Goal: Navigation & Orientation: Go to known website

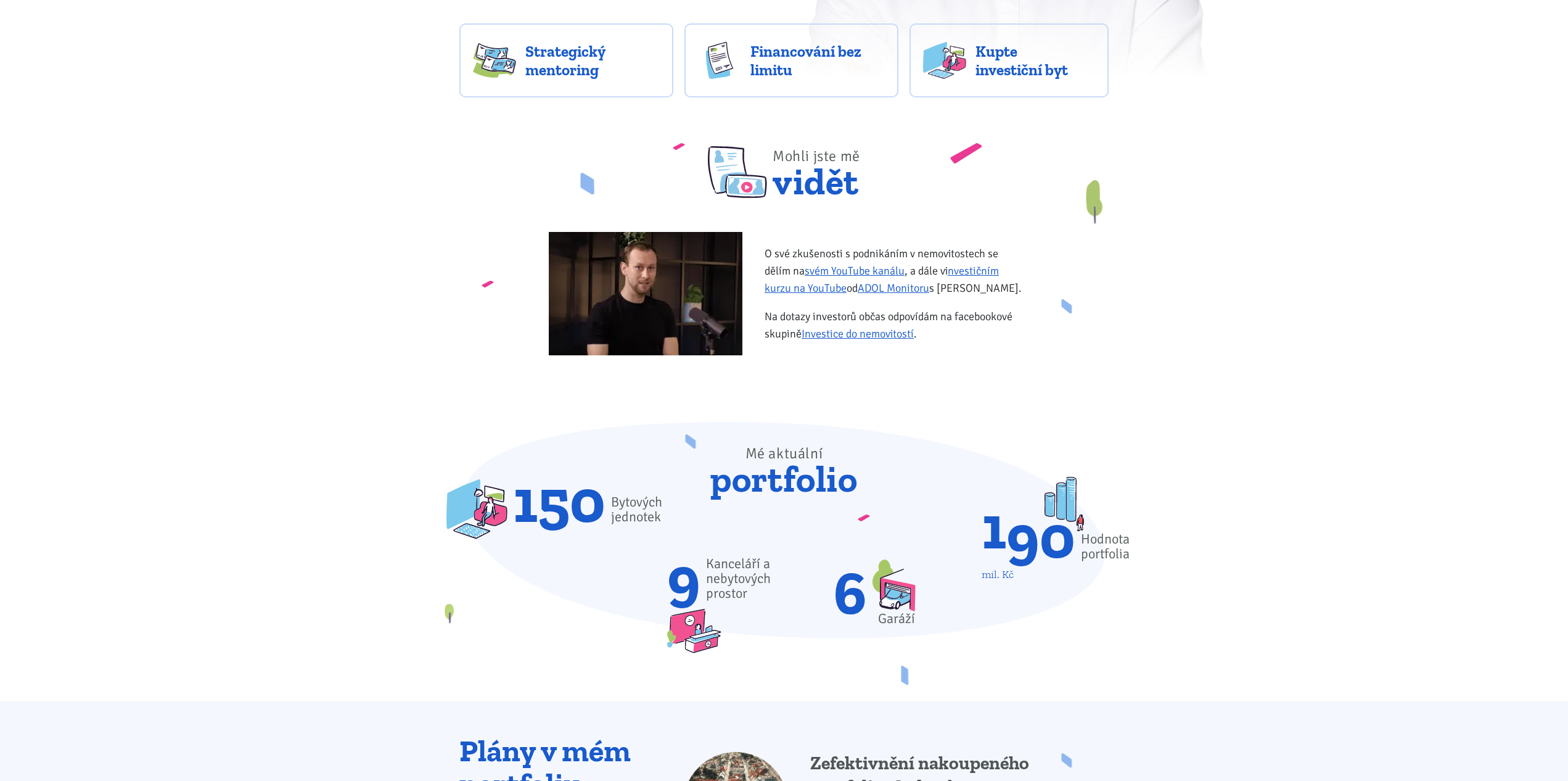
scroll to position [422, 0]
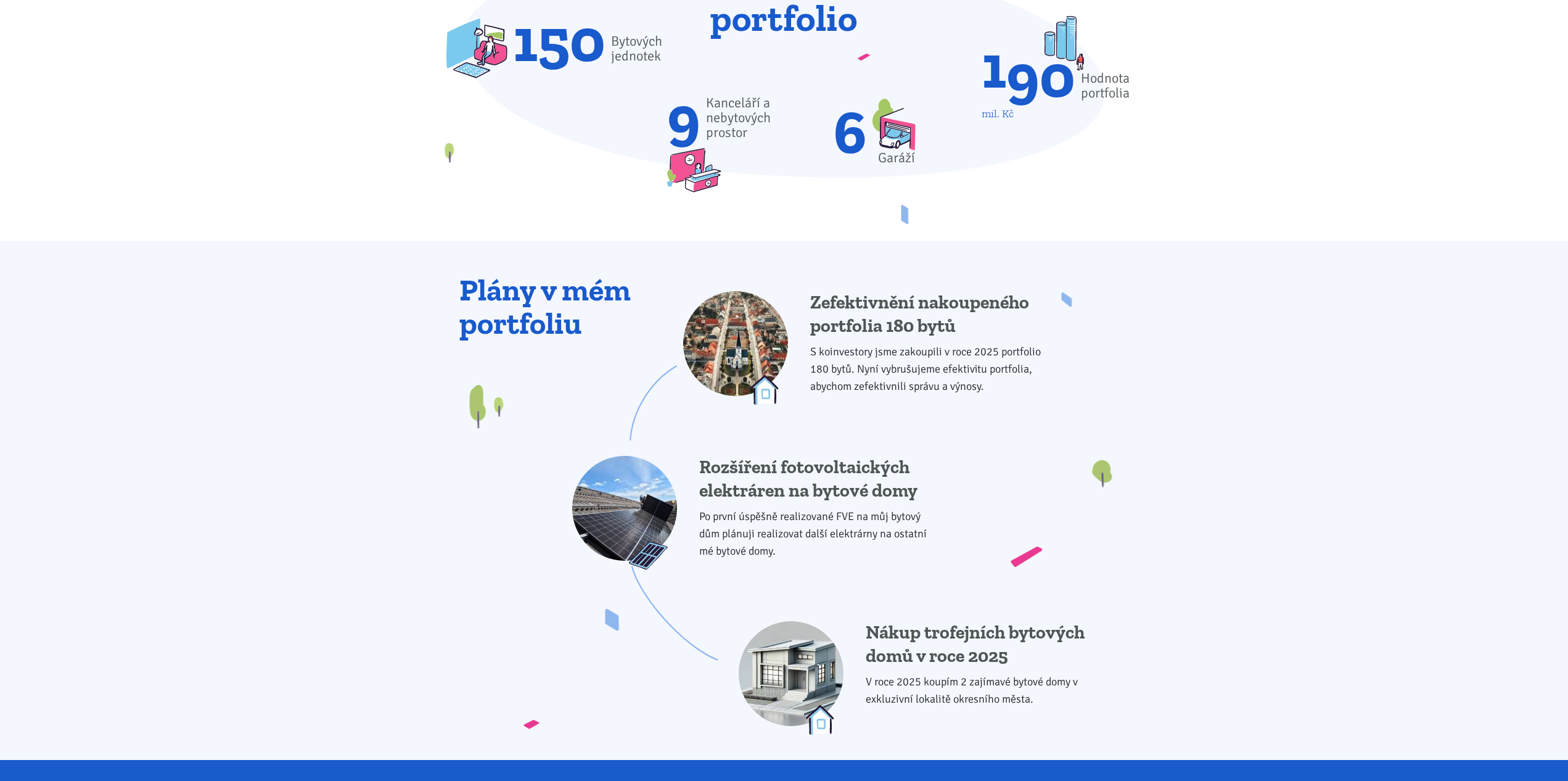
drag, startPoint x: 1269, startPoint y: 341, endPoint x: 1257, endPoint y: 380, distance: 40.8
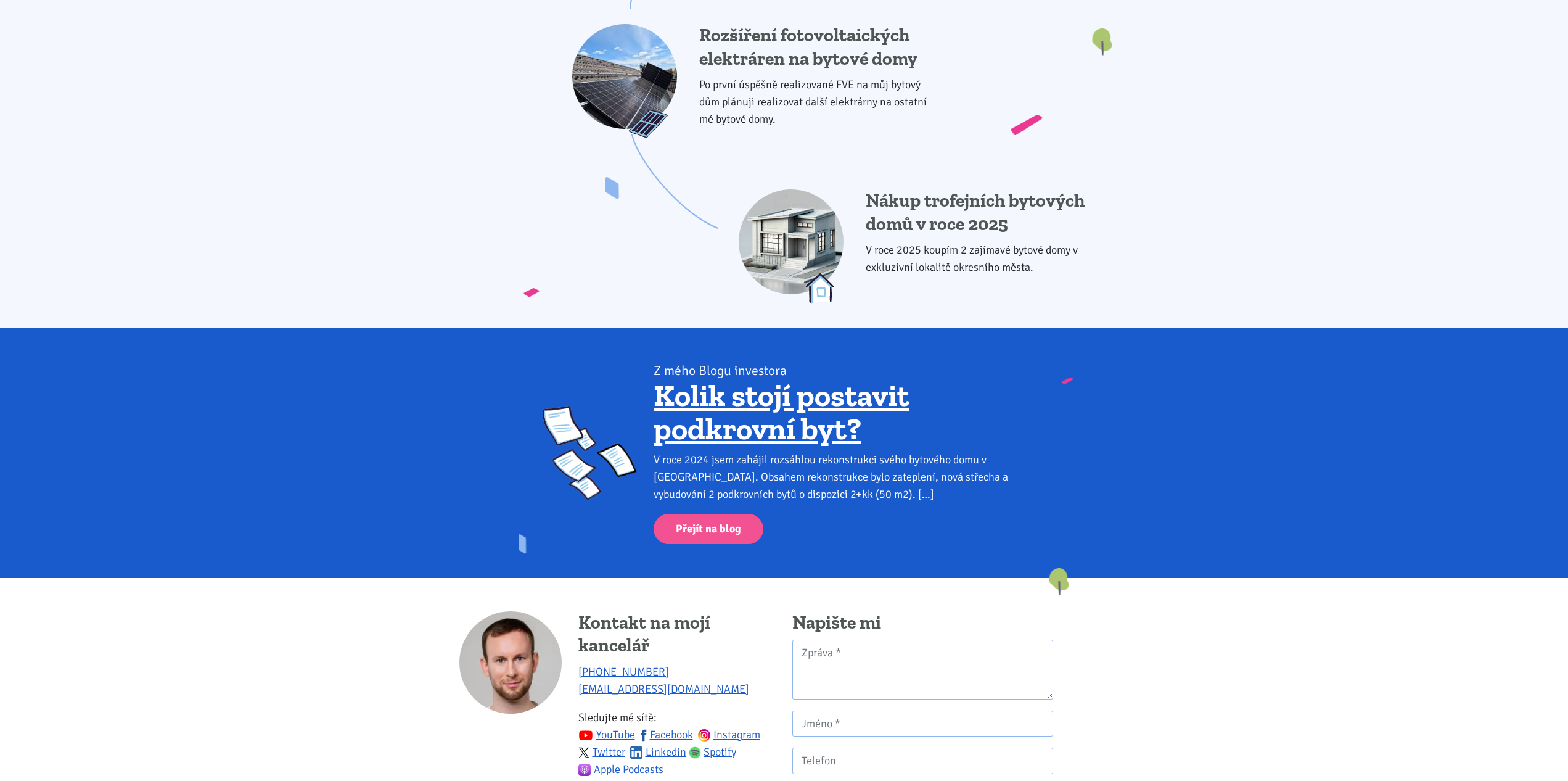
scroll to position [1358, 0]
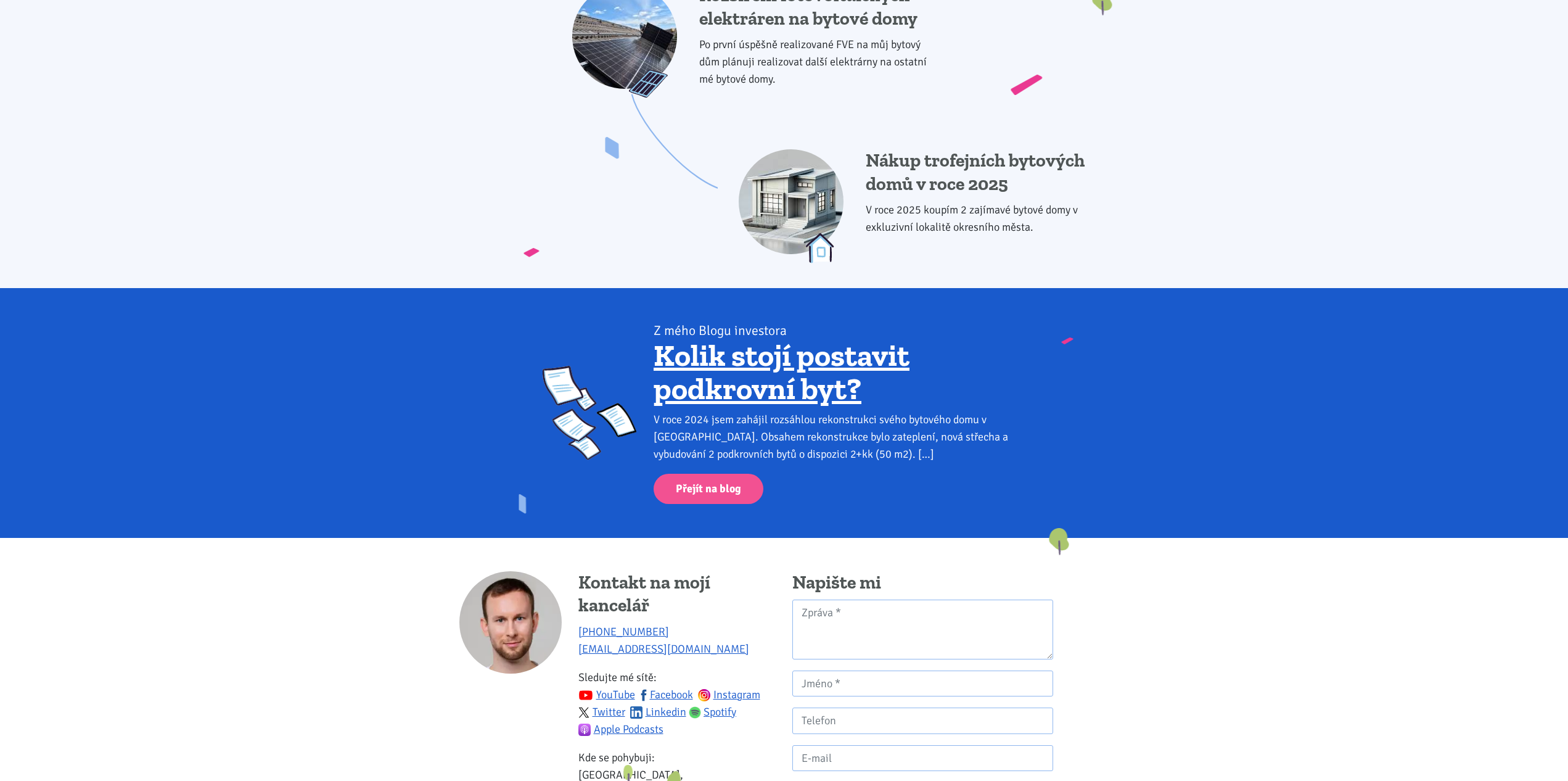
drag, startPoint x: 1273, startPoint y: 284, endPoint x: 1252, endPoint y: 338, distance: 57.9
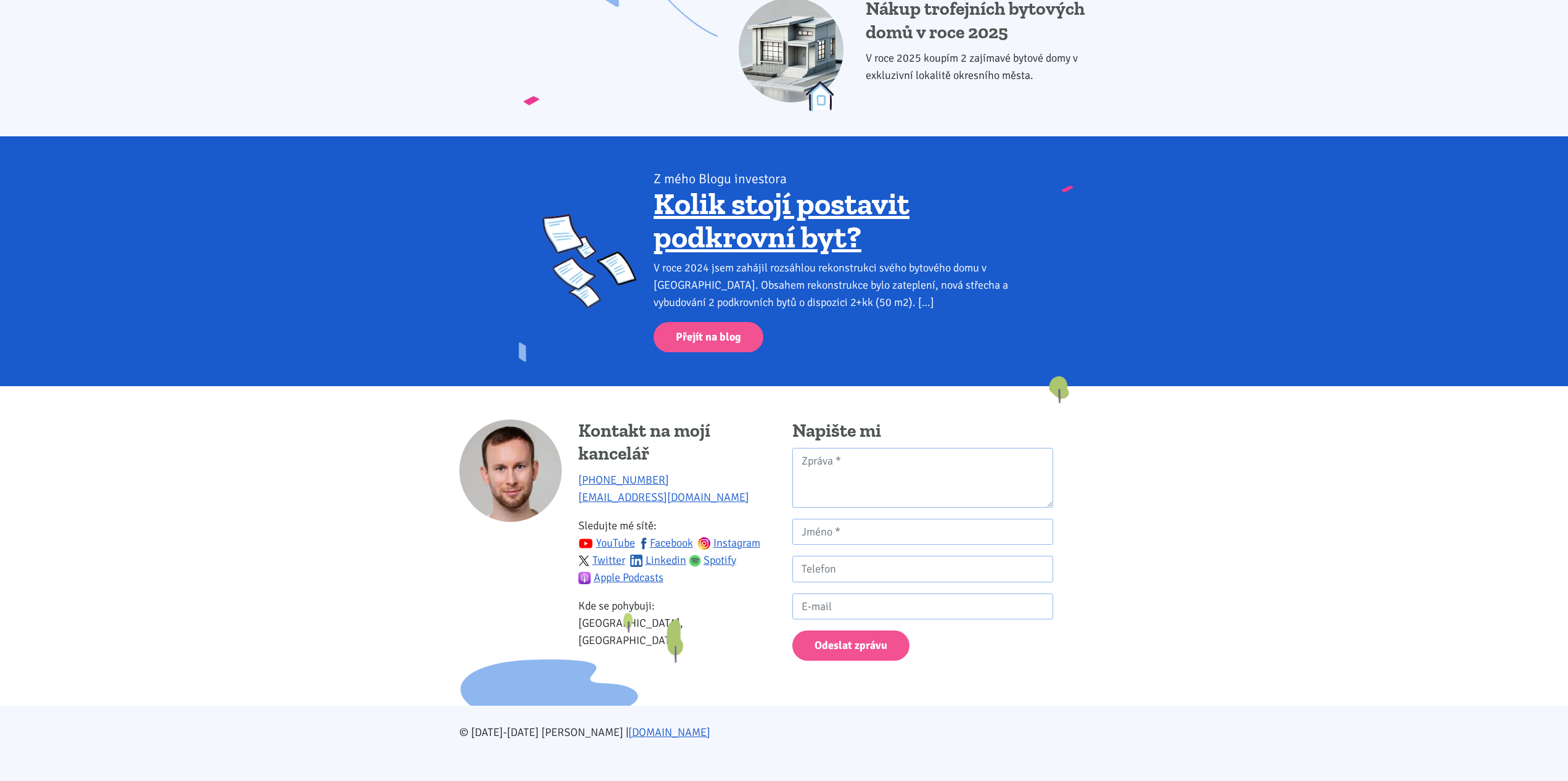
scroll to position [1502, 0]
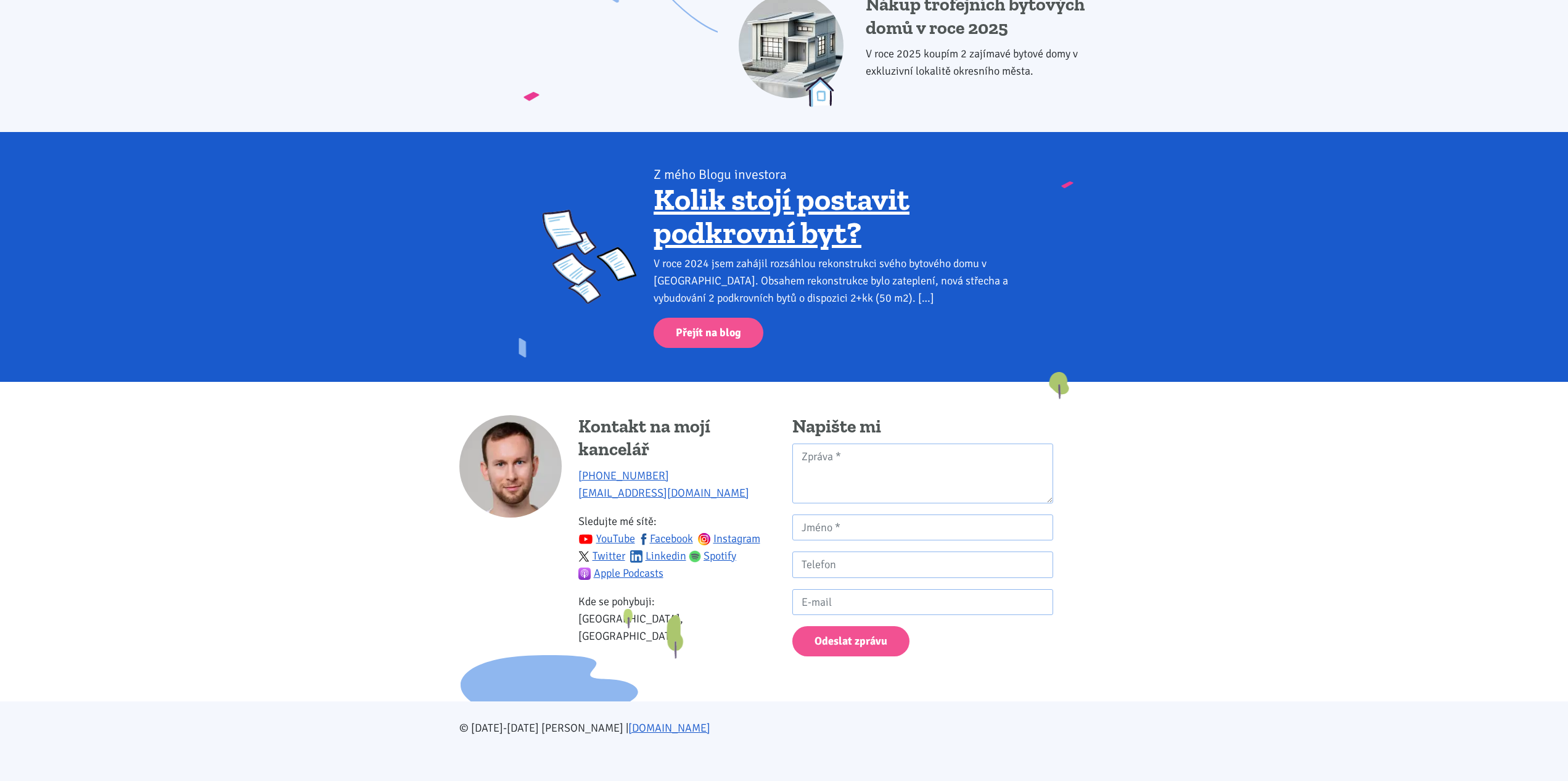
drag, startPoint x: 1261, startPoint y: 303, endPoint x: 1191, endPoint y: 386, distance: 108.6
click at [730, 327] on link "Přejít na blog" at bounding box center [708, 332] width 110 height 30
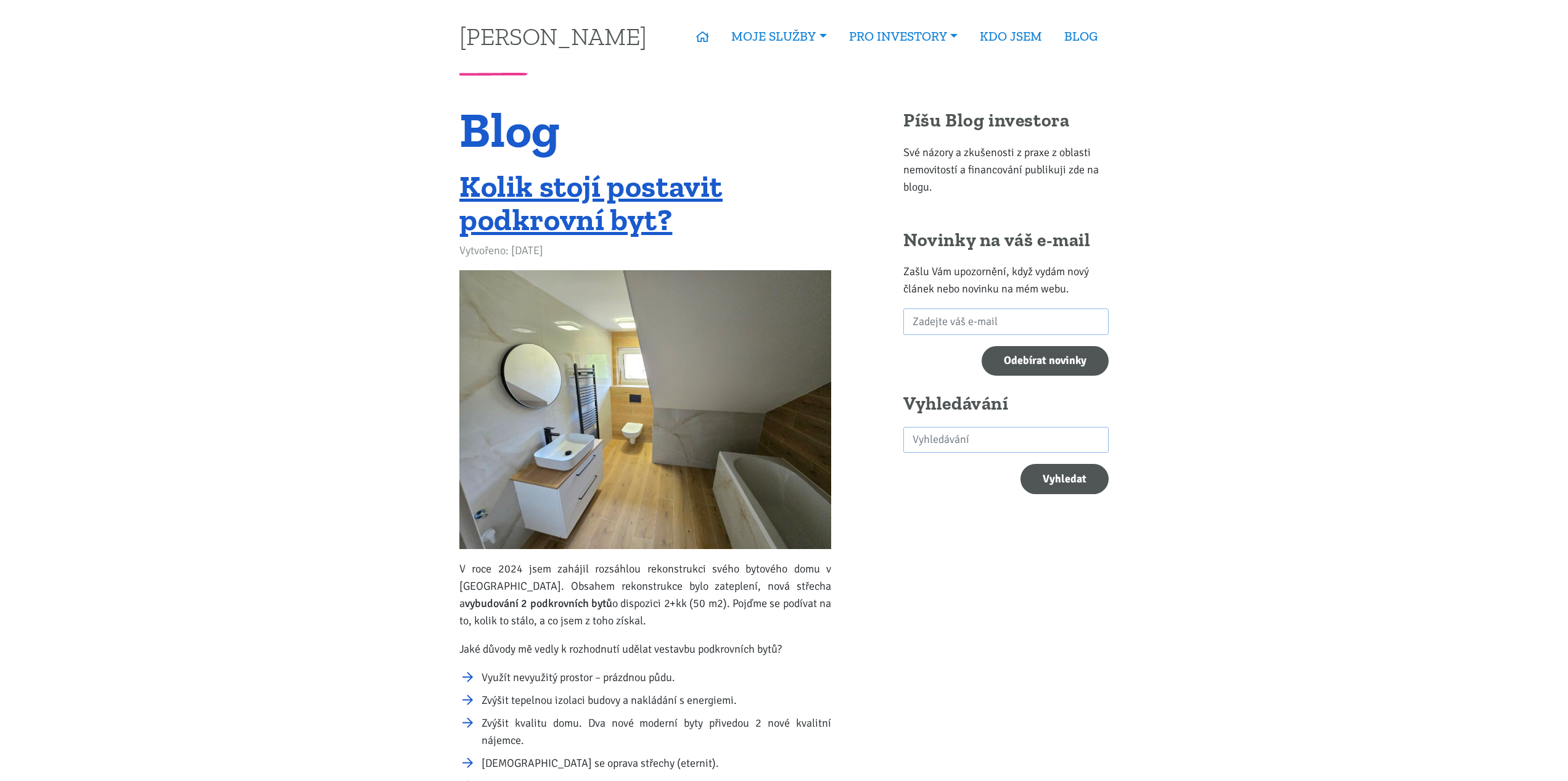
drag, startPoint x: 1204, startPoint y: 446, endPoint x: 980, endPoint y: 231, distance: 310.5
click at [1085, 32] on link "BLOG" at bounding box center [1081, 36] width 55 height 28
click at [1007, 37] on link "KDO JSEM" at bounding box center [1011, 36] width 84 height 28
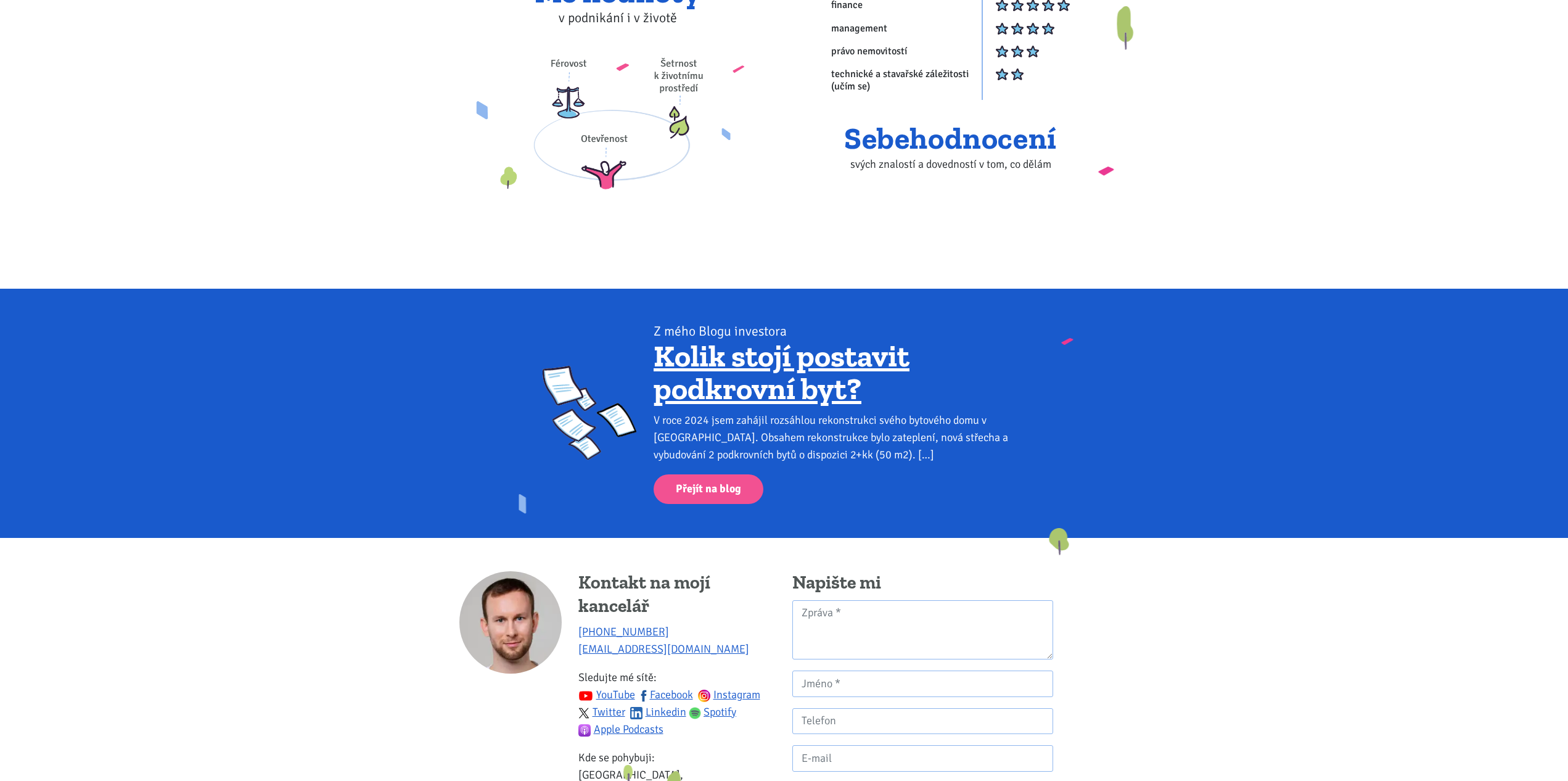
scroll to position [755, 0]
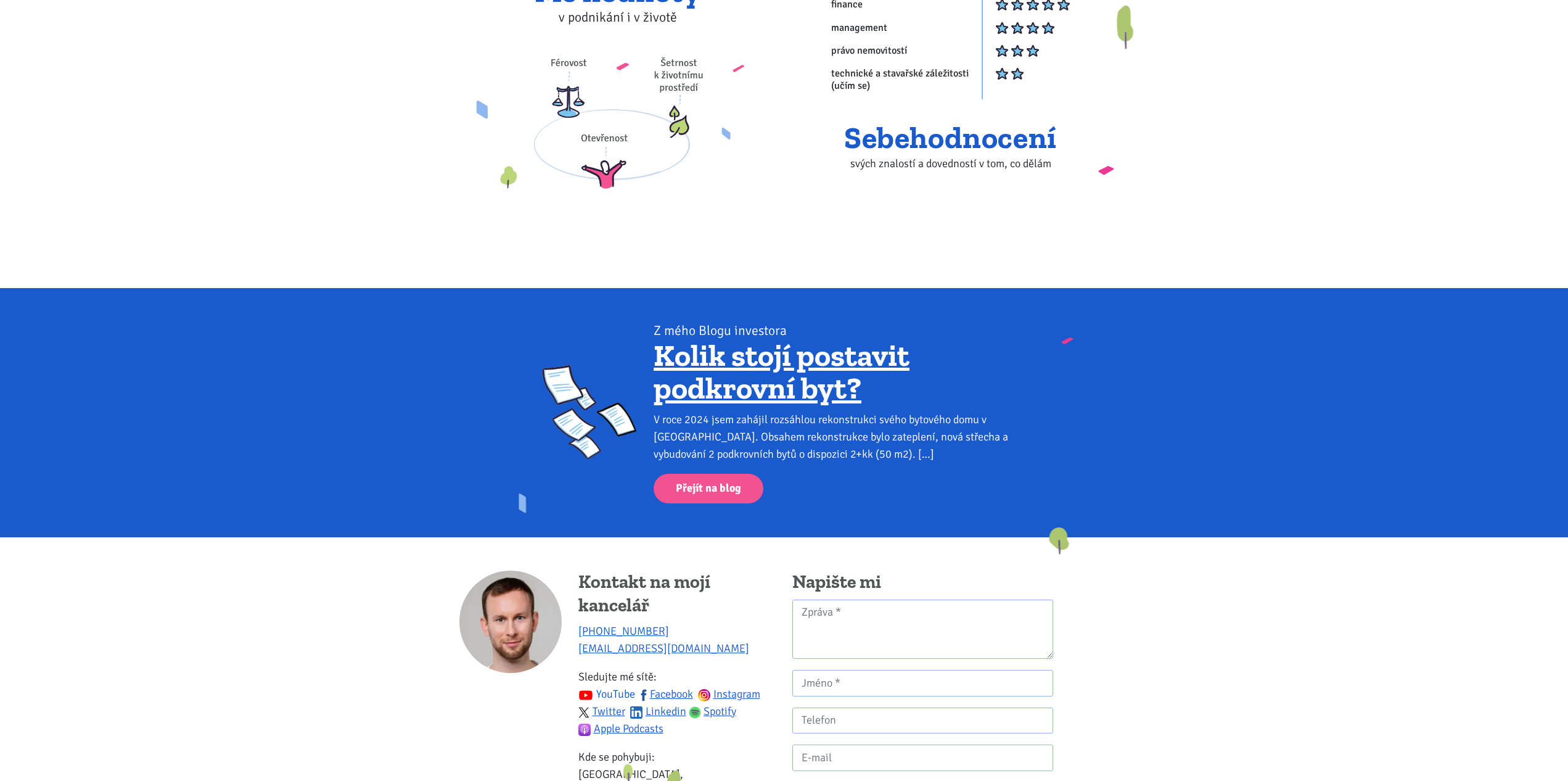
click at [616, 687] on link "YouTube" at bounding box center [606, 694] width 57 height 13
